Goal: Task Accomplishment & Management: Manage account settings

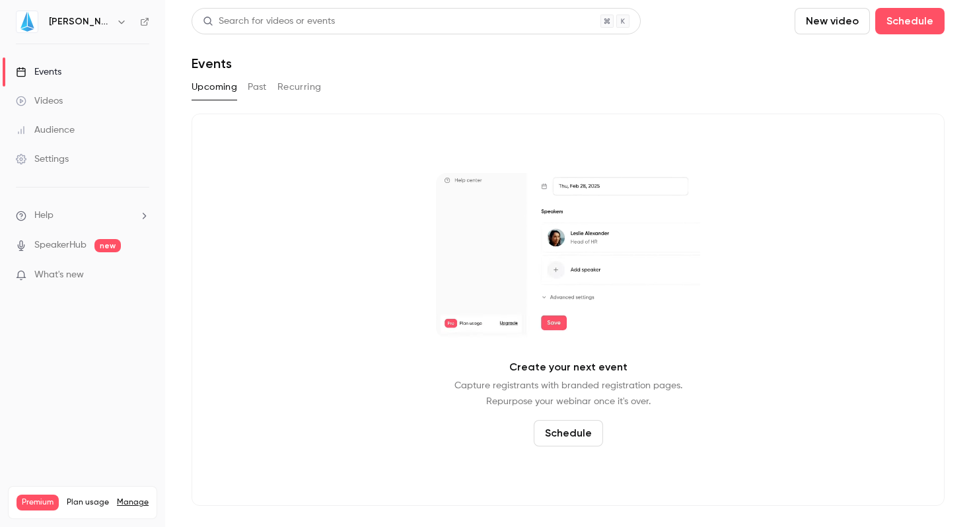
click at [61, 21] on h6 "[PERSON_NAME]" at bounding box center [80, 21] width 62 height 13
click at [116, 20] on icon "button" at bounding box center [121, 22] width 11 height 11
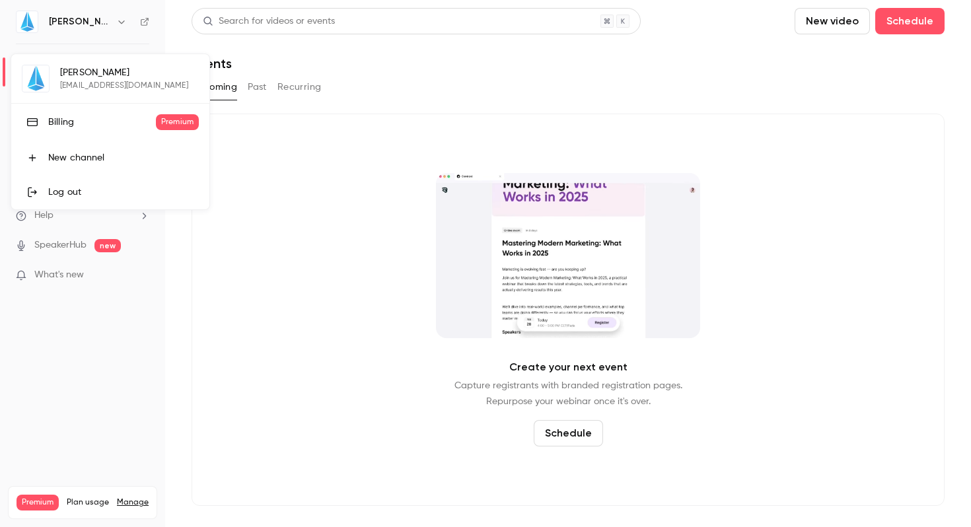
click at [267, 145] on div at bounding box center [485, 263] width 971 height 527
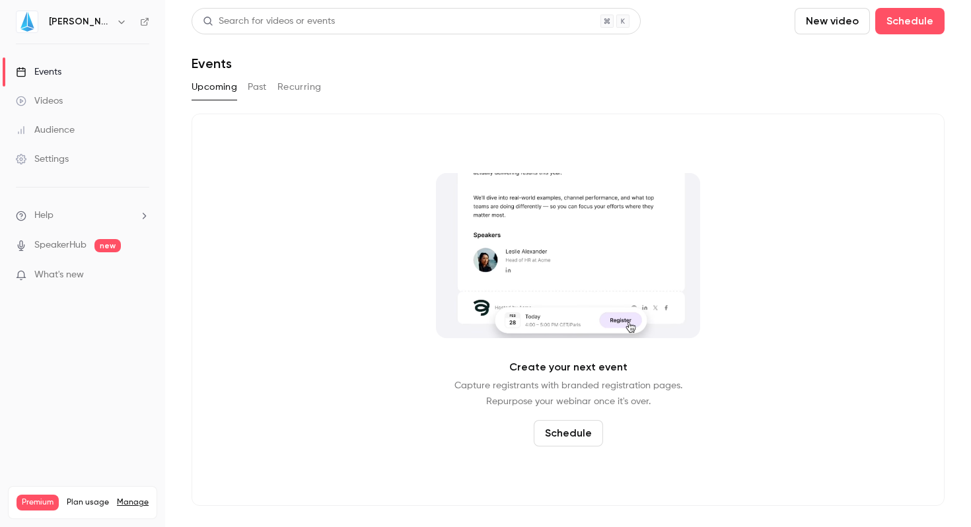
click at [116, 17] on icon "button" at bounding box center [121, 22] width 11 height 11
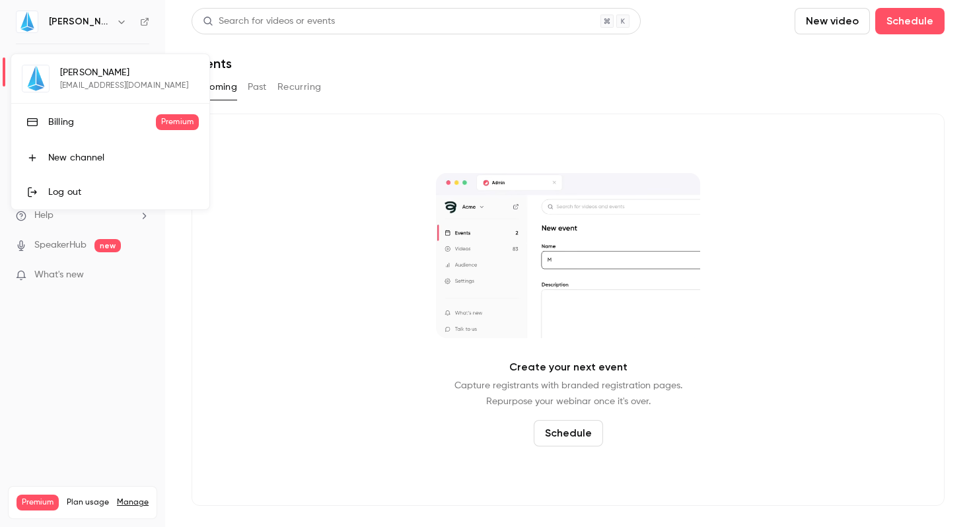
click at [285, 206] on div at bounding box center [485, 263] width 971 height 527
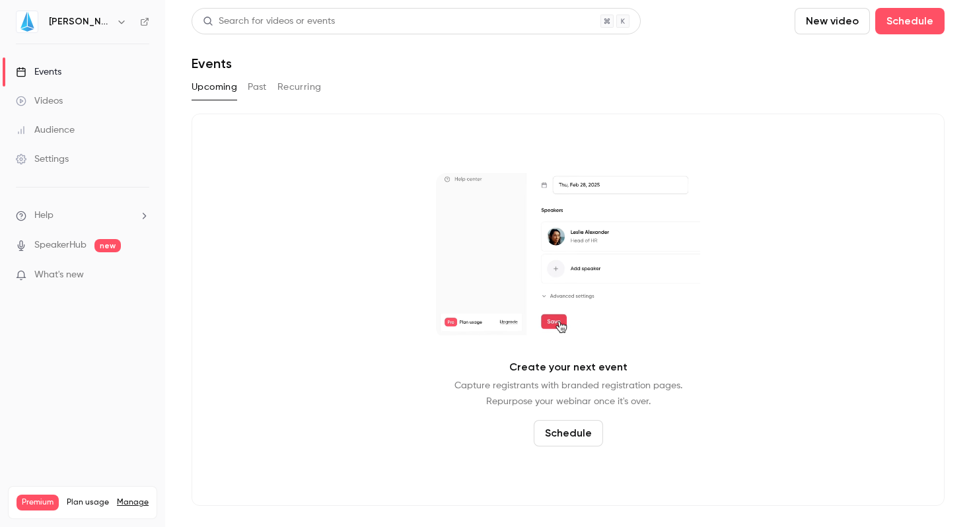
click at [44, 170] on link "Settings" at bounding box center [82, 159] width 165 height 29
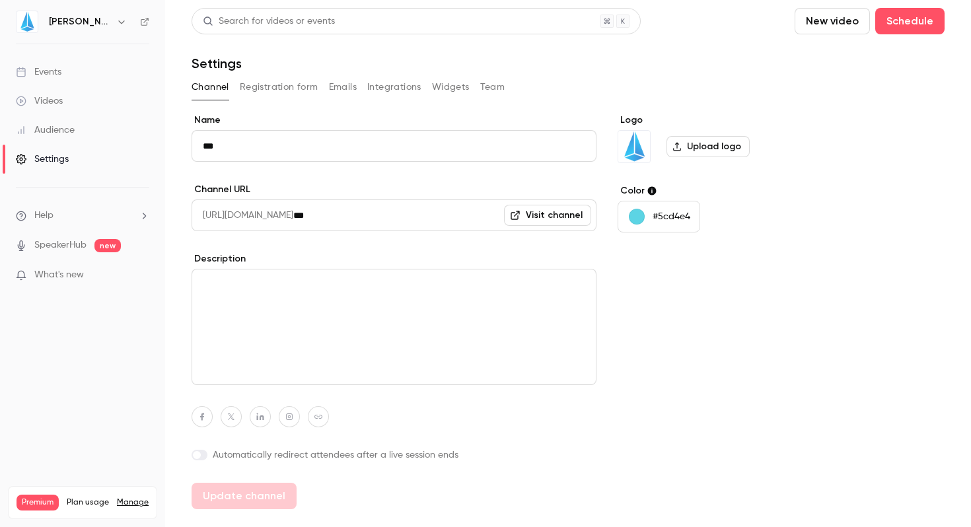
click at [392, 84] on button "Integrations" at bounding box center [394, 87] width 54 height 21
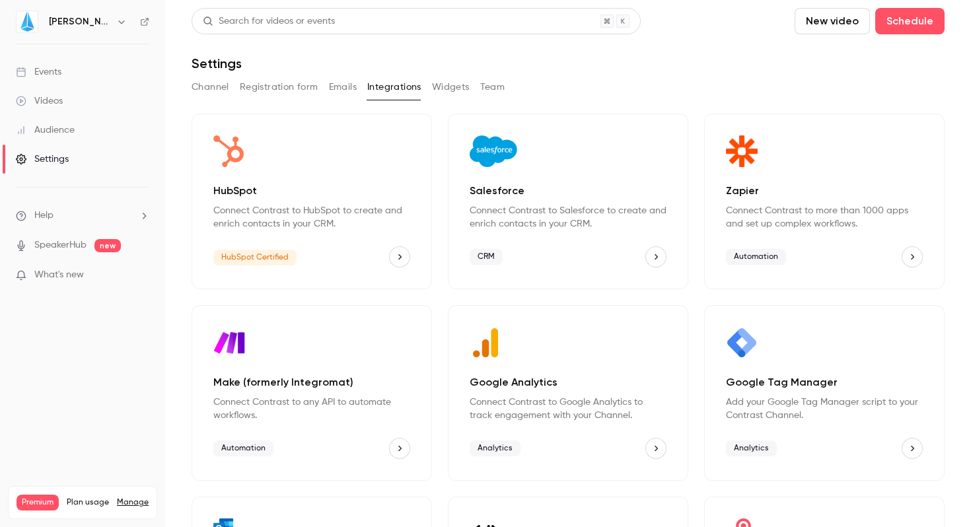
click at [315, 188] on p "HubSpot" at bounding box center [311, 191] width 197 height 16
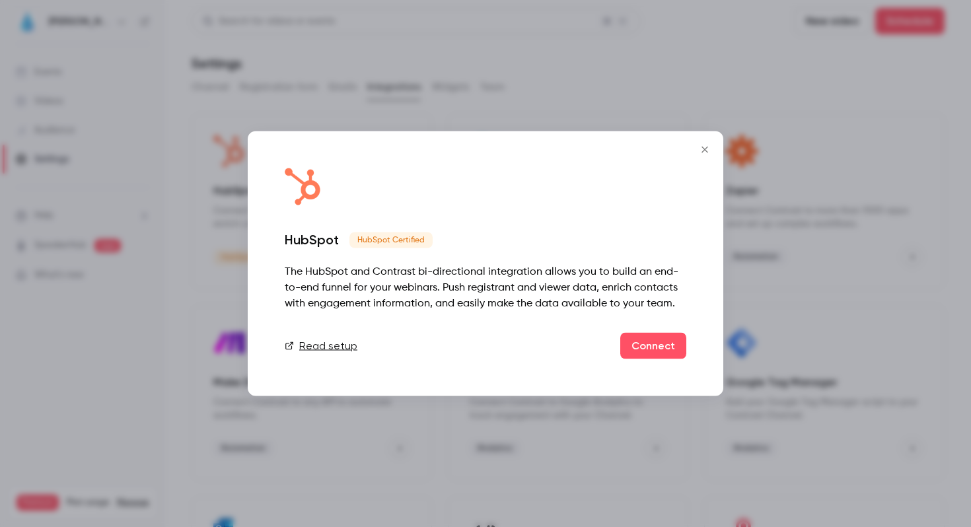
click at [705, 149] on icon "Close" at bounding box center [704, 150] width 6 height 6
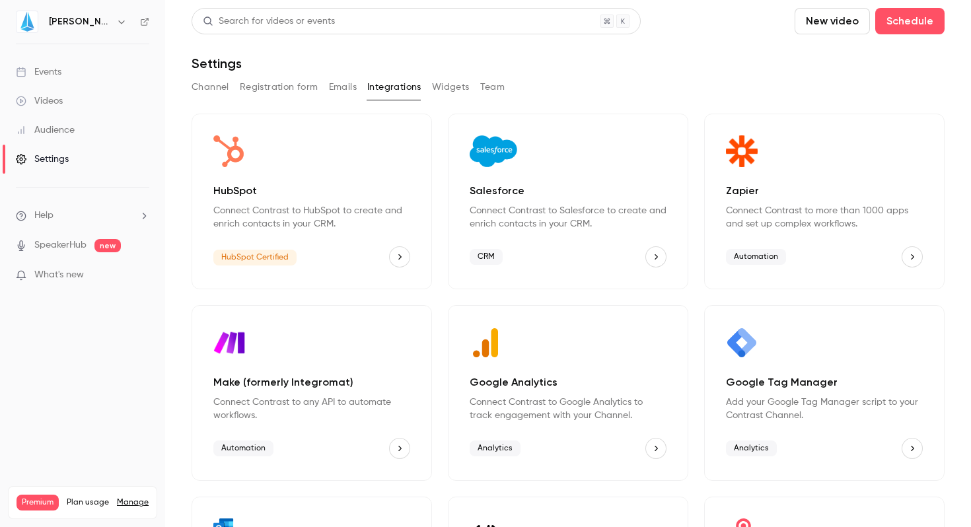
click at [292, 87] on button "Registration form" at bounding box center [279, 87] width 79 height 21
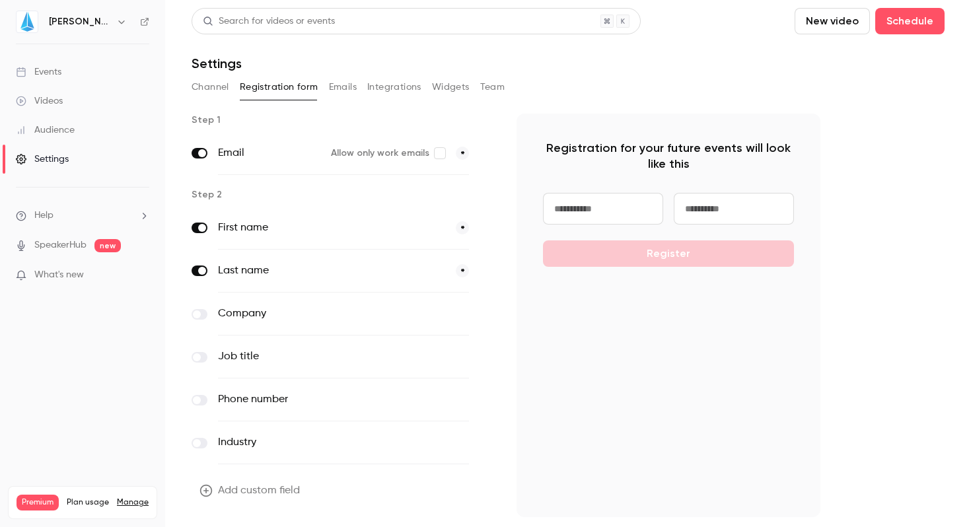
click at [396, 83] on button "Integrations" at bounding box center [394, 87] width 54 height 21
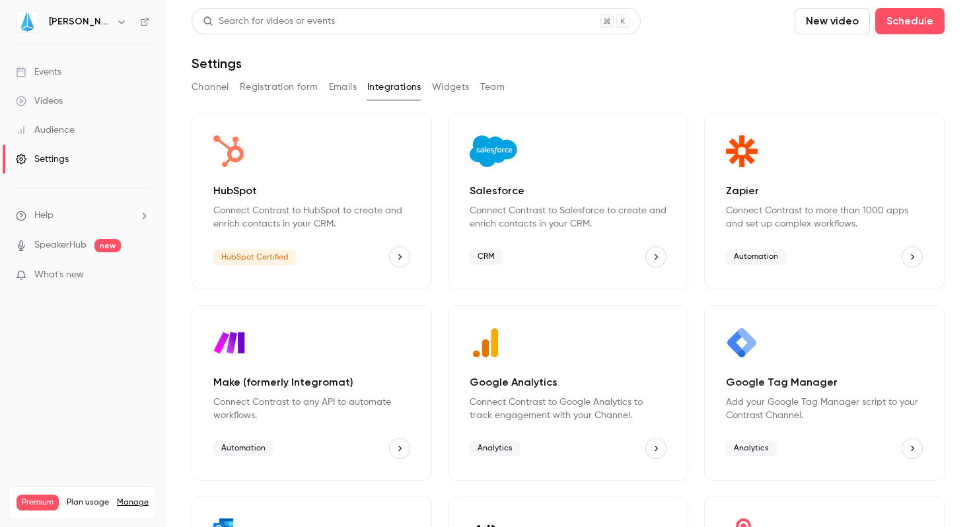
click at [423, 80] on div "Channel Registration form Emails Integrations Widgets Team" at bounding box center [568, 87] width 753 height 21
click at [447, 80] on button "Widgets" at bounding box center [451, 87] width 38 height 21
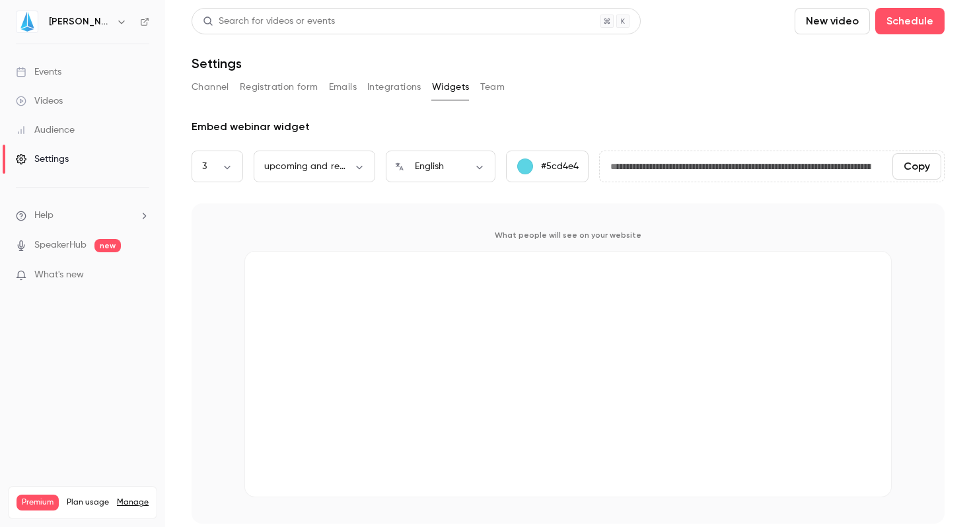
click at [489, 83] on button "Team" at bounding box center [492, 87] width 25 height 21
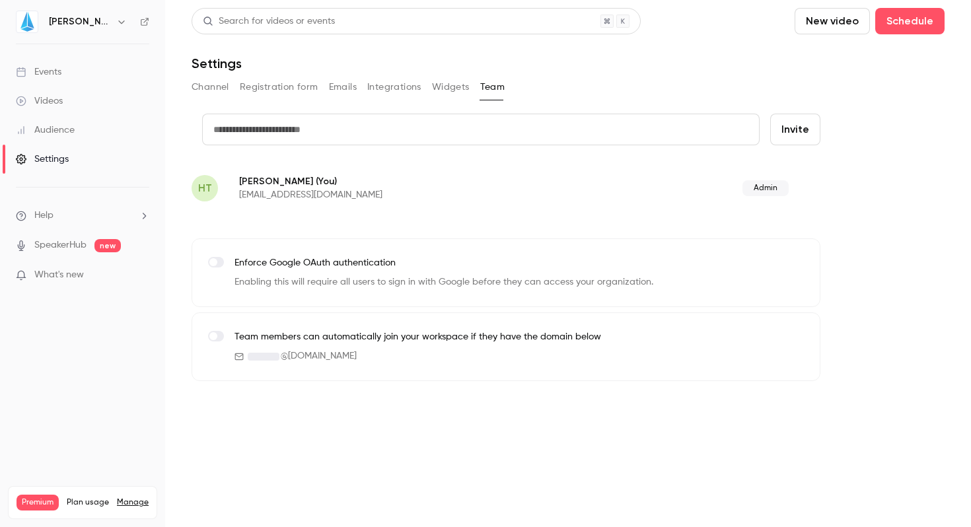
click at [219, 87] on button "Channel" at bounding box center [211, 87] width 38 height 21
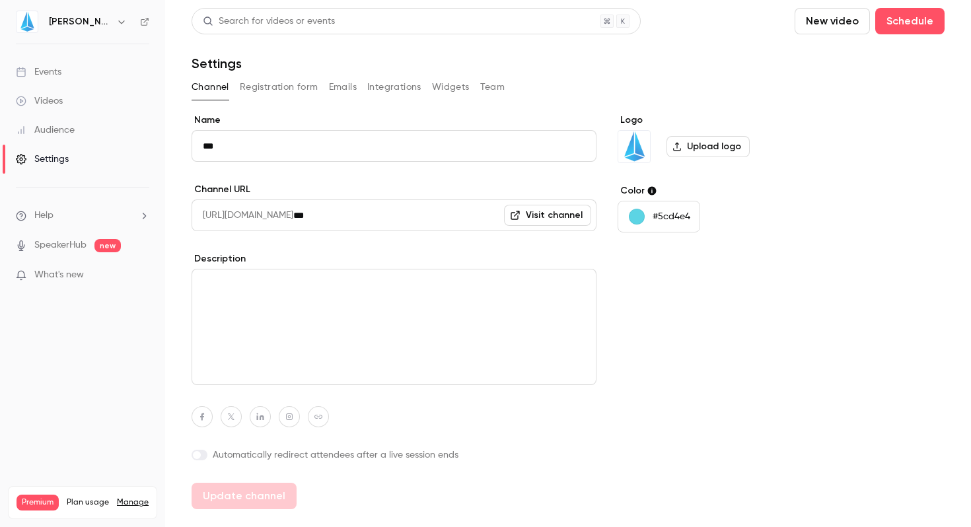
click at [637, 207] on button "#5cd4e4" at bounding box center [658, 217] width 83 height 32
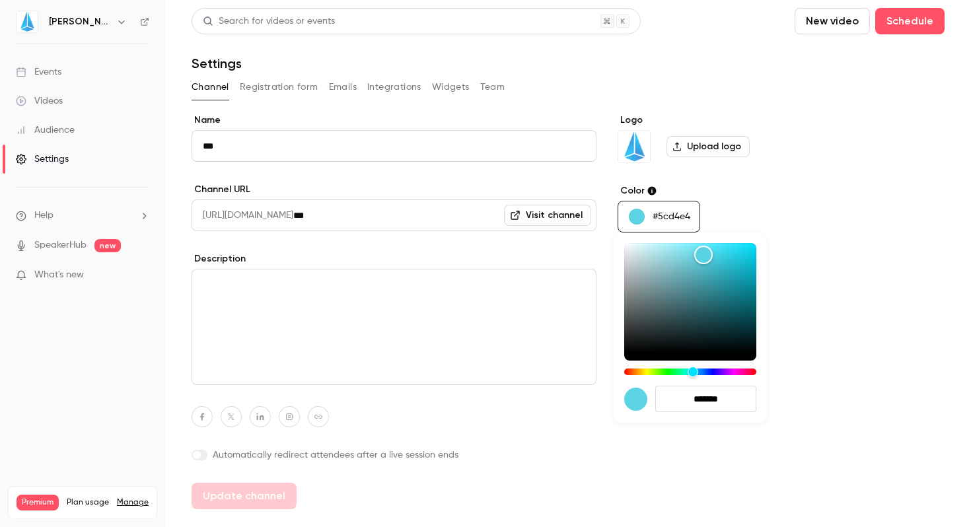
click at [808, 213] on div at bounding box center [485, 263] width 971 height 527
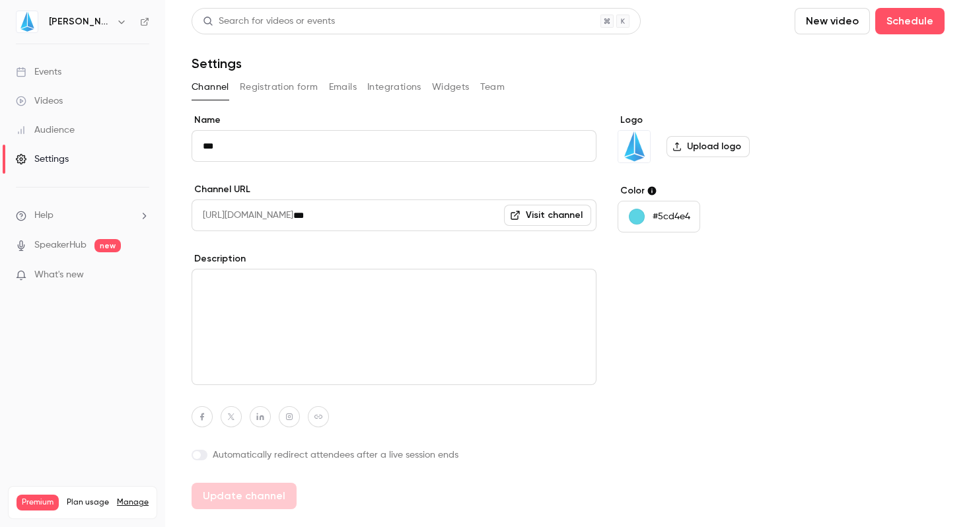
click at [439, 87] on button "Widgets" at bounding box center [451, 87] width 38 height 21
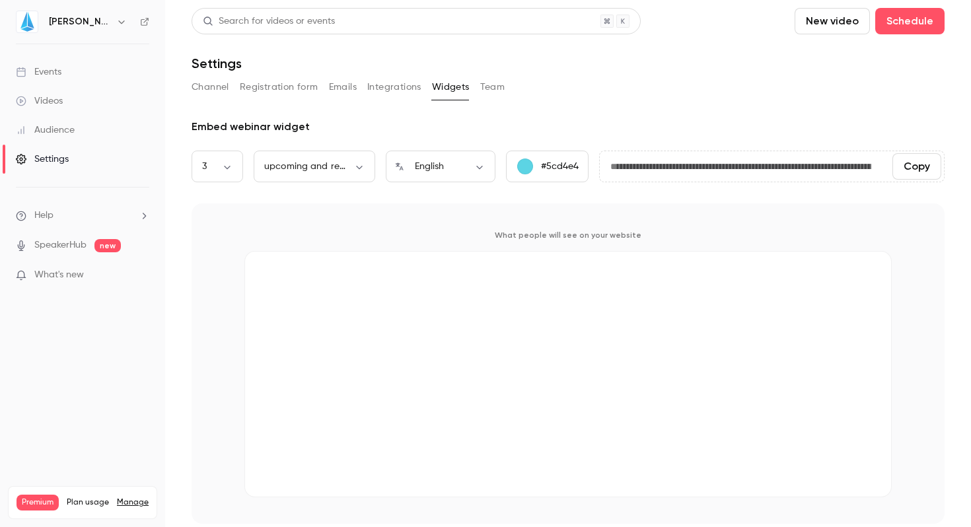
click at [494, 81] on button "Team" at bounding box center [492, 87] width 25 height 21
